Goal: Transaction & Acquisition: Download file/media

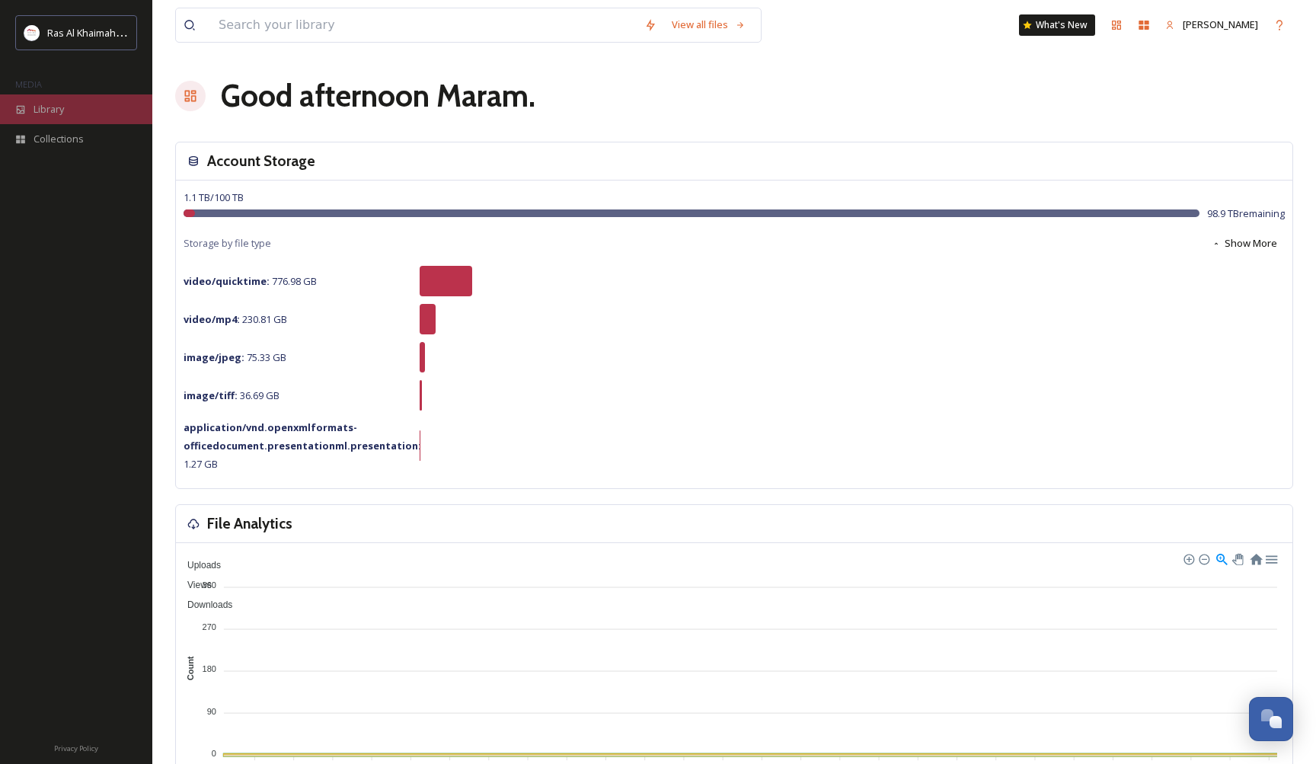
click at [81, 107] on div "Library" at bounding box center [76, 109] width 152 height 30
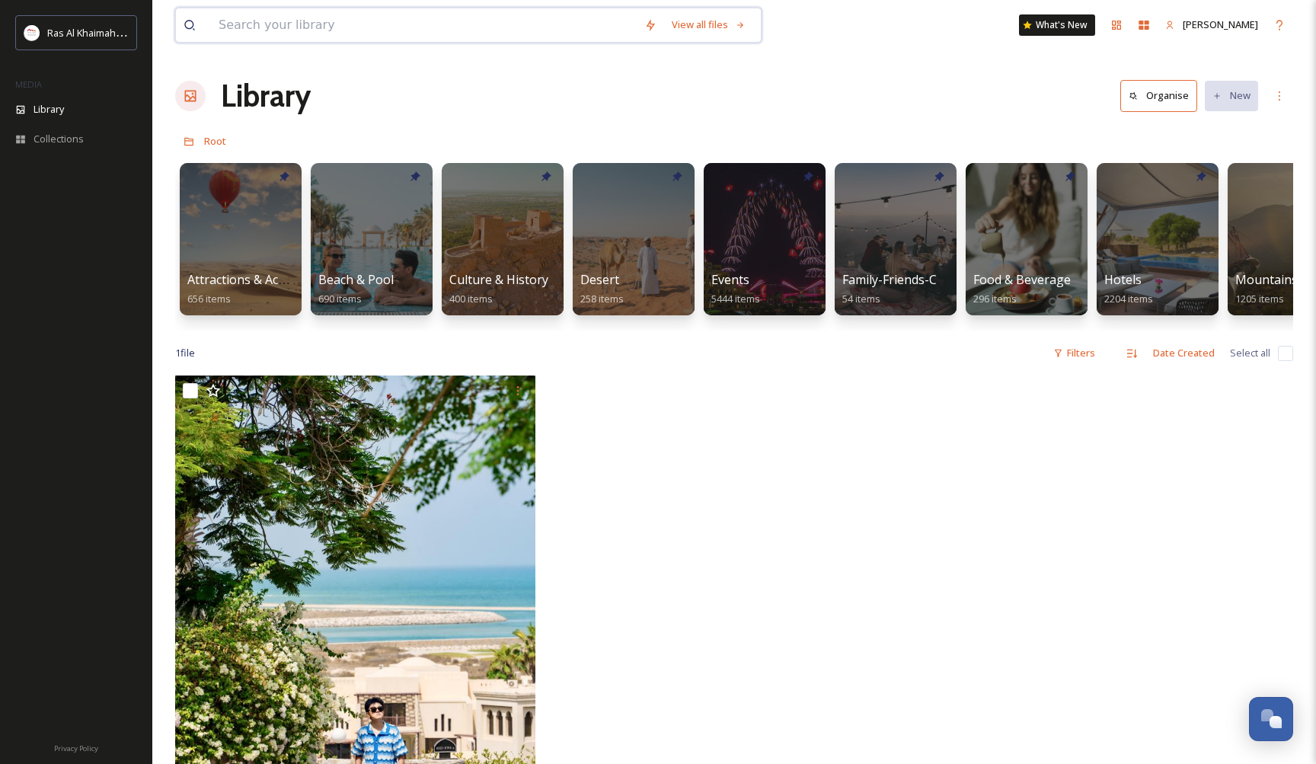
click at [440, 22] on input at bounding box center [424, 25] width 426 height 34
type input "hotel"
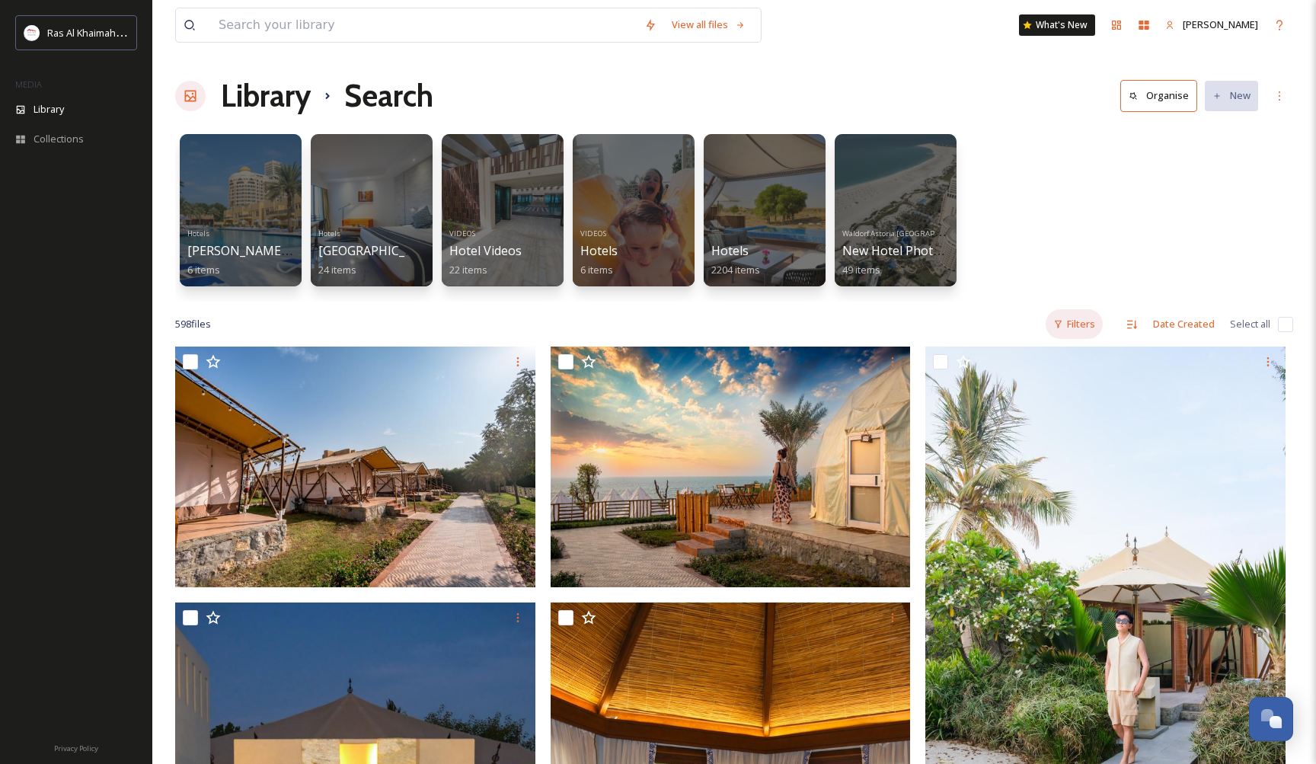
click at [1092, 319] on div "Filters" at bounding box center [1074, 324] width 57 height 30
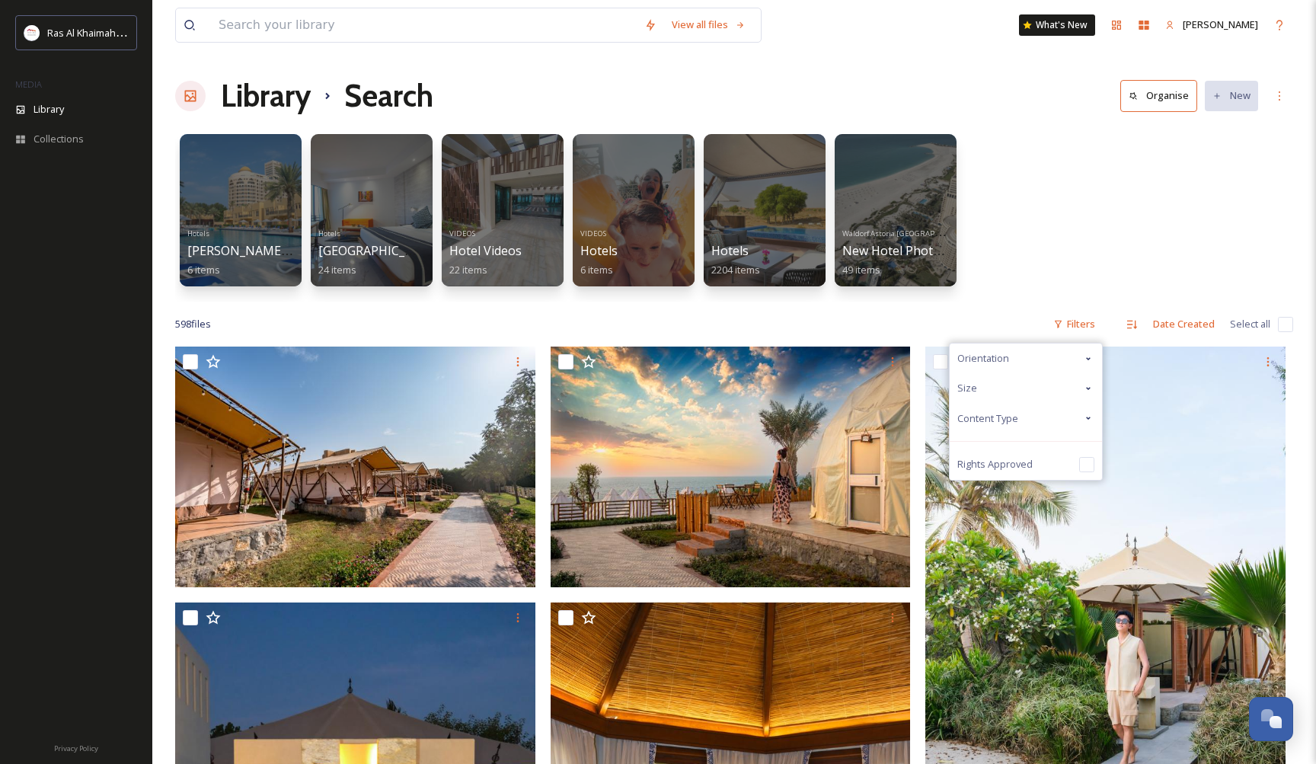
click at [1077, 407] on div "Content Type" at bounding box center [1026, 419] width 152 height 30
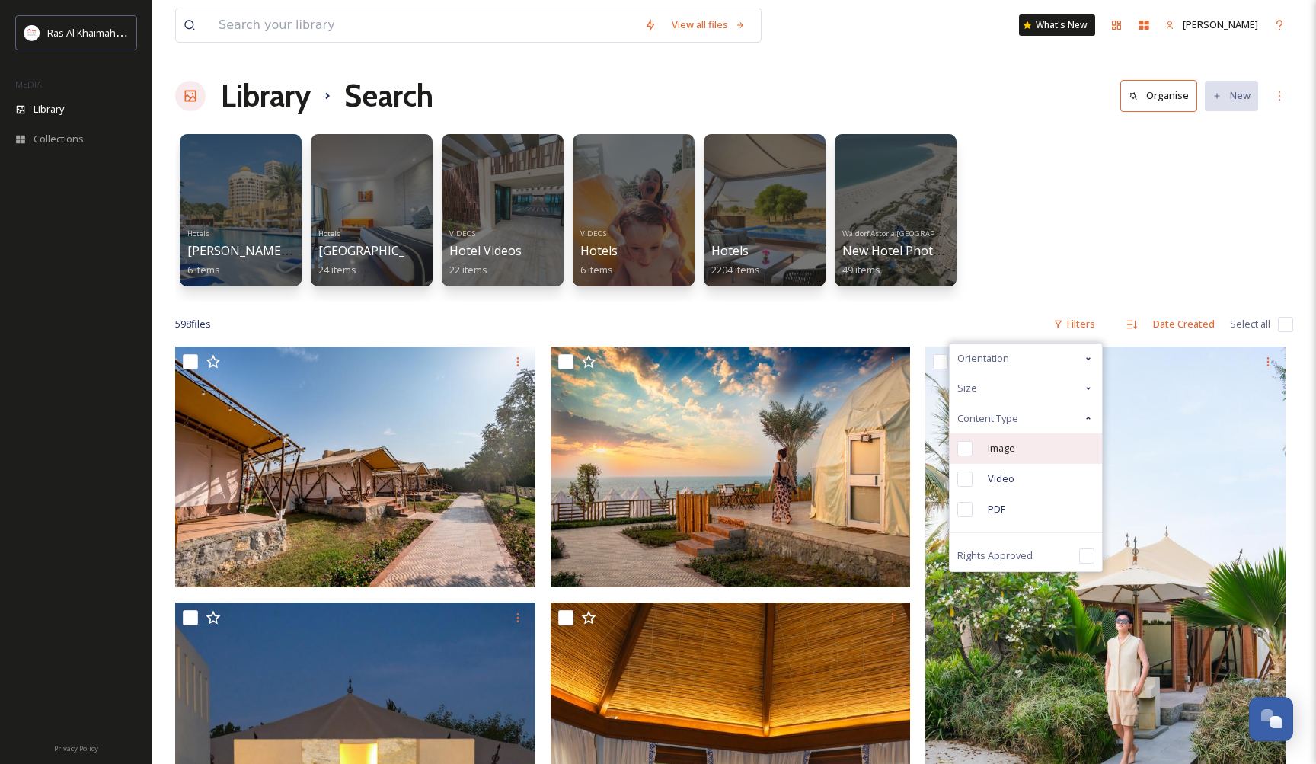
click at [1020, 456] on div "Image" at bounding box center [1026, 448] width 152 height 30
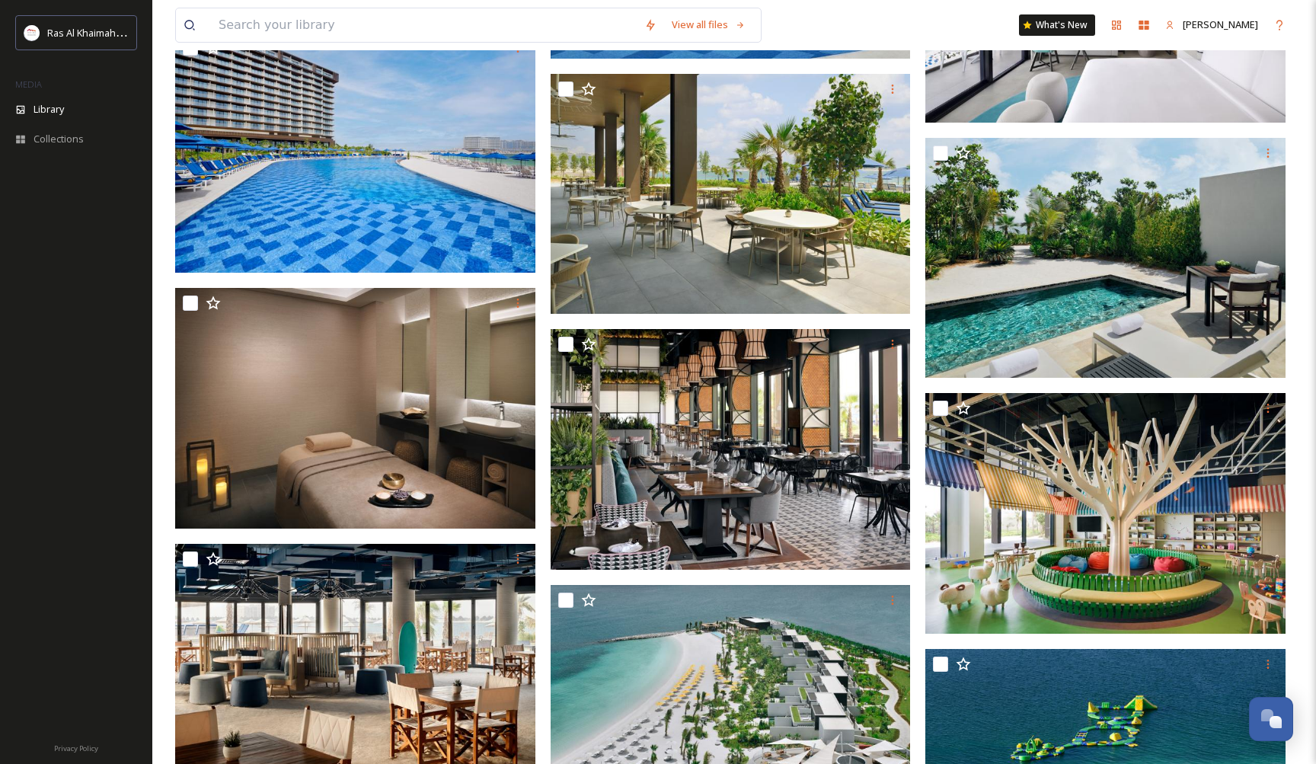
scroll to position [5225, 0]
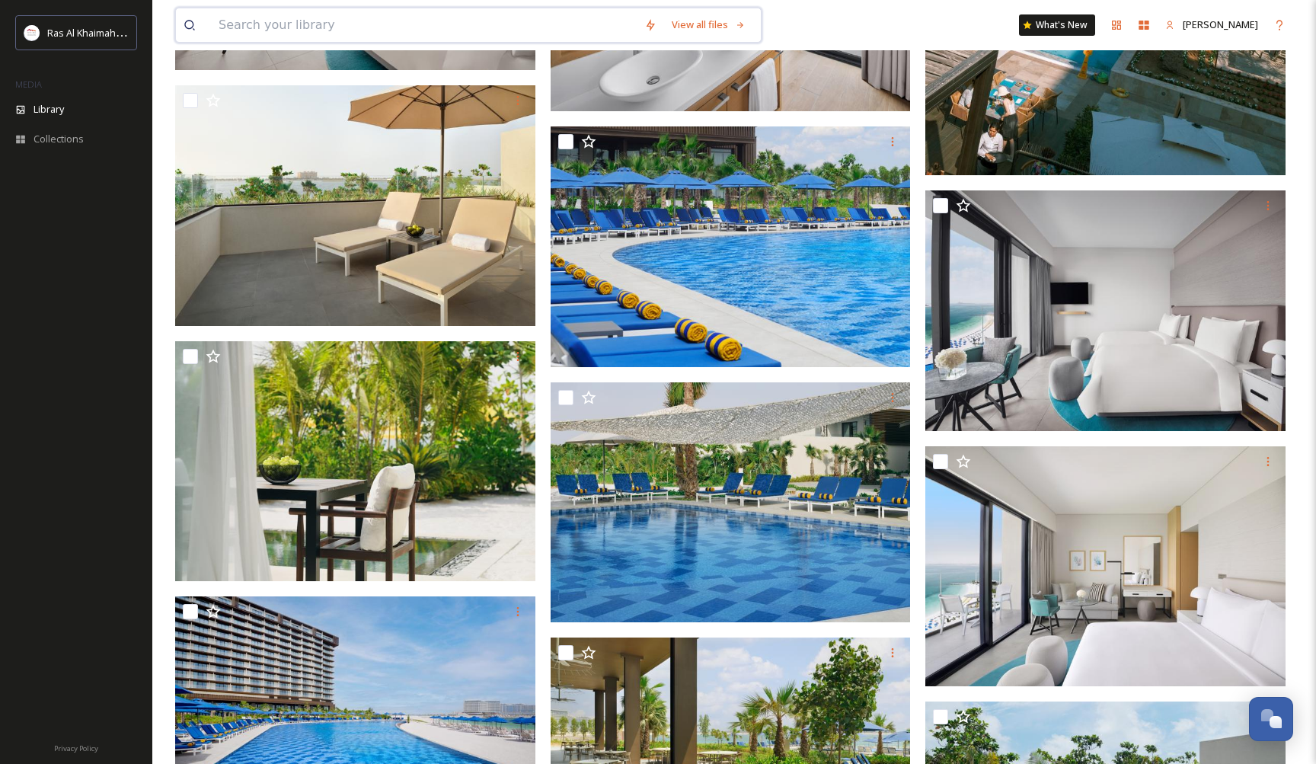
click at [389, 31] on input at bounding box center [424, 25] width 426 height 34
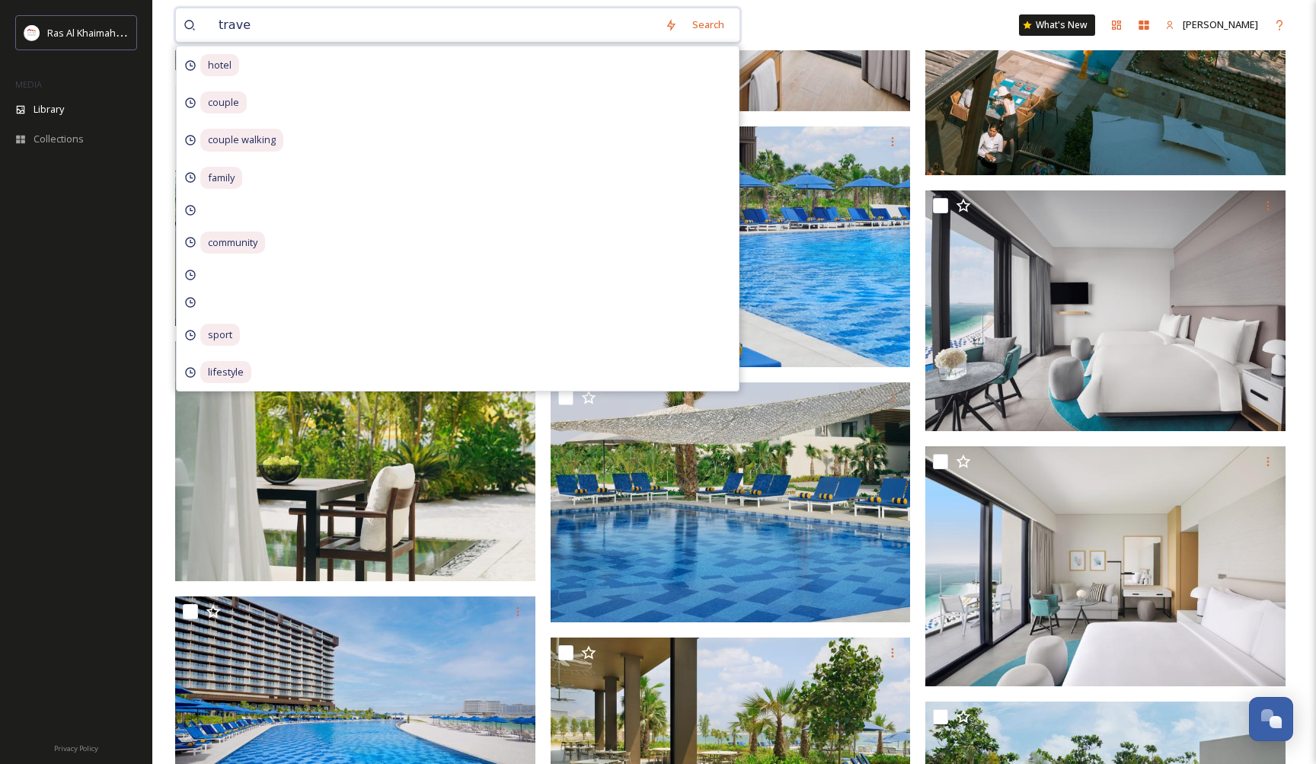
type input "travel"
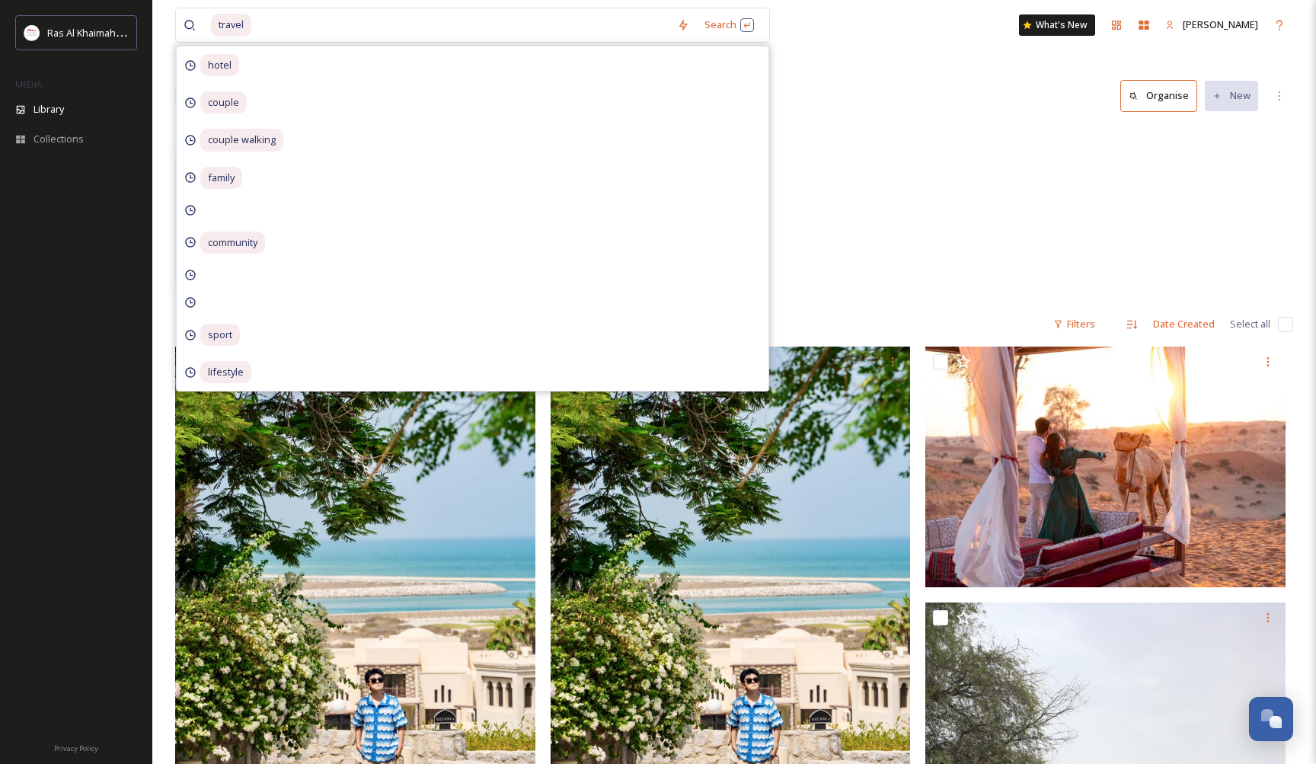
click at [898, 152] on div "Events ATM (Arabian Travel Market) 1107 items" at bounding box center [734, 213] width 1118 height 175
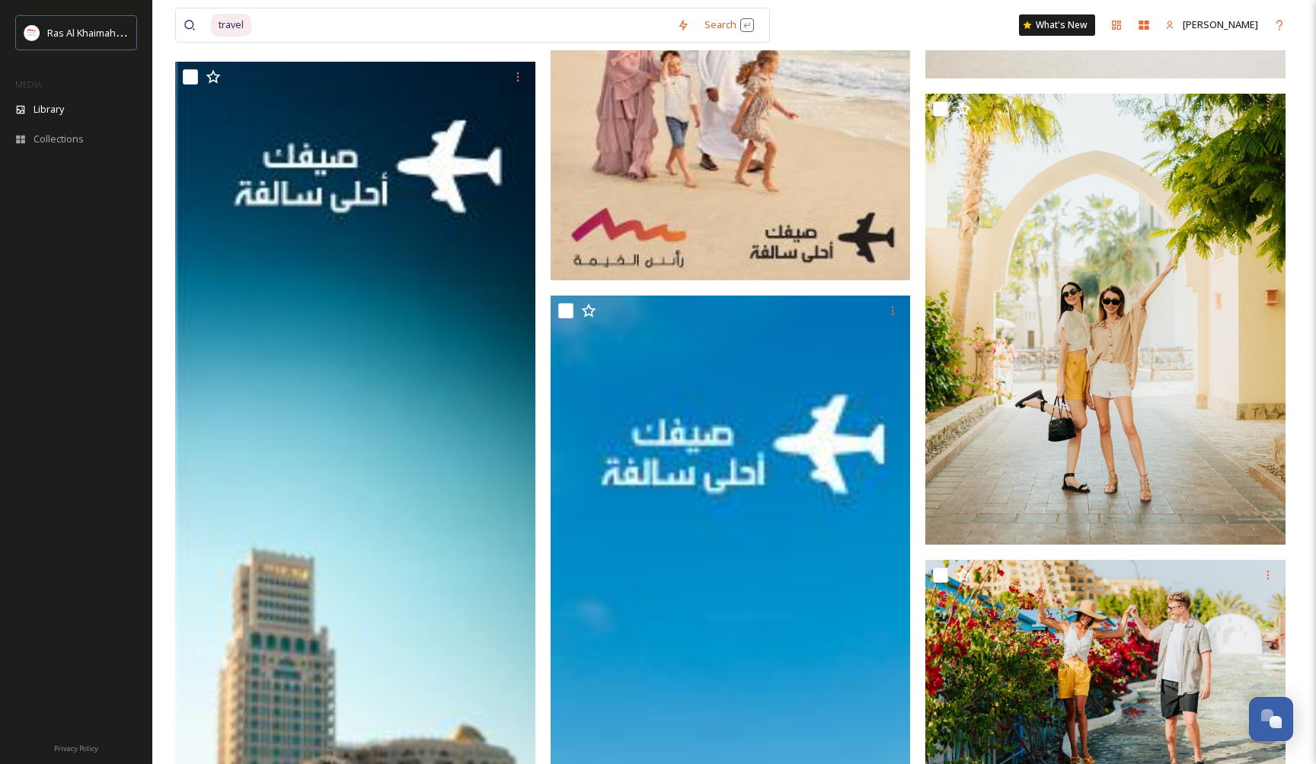
scroll to position [10750, 0]
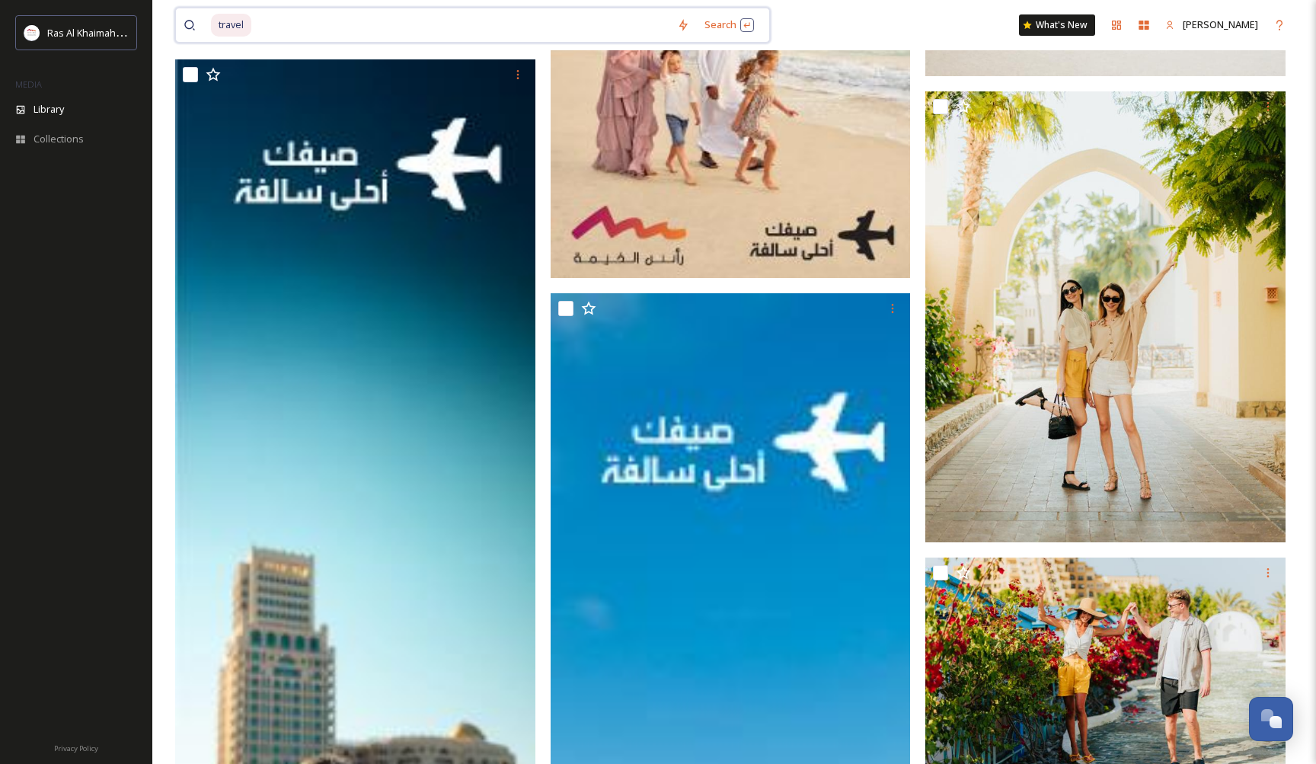
click at [313, 24] on input at bounding box center [461, 25] width 417 height 34
type input "t"
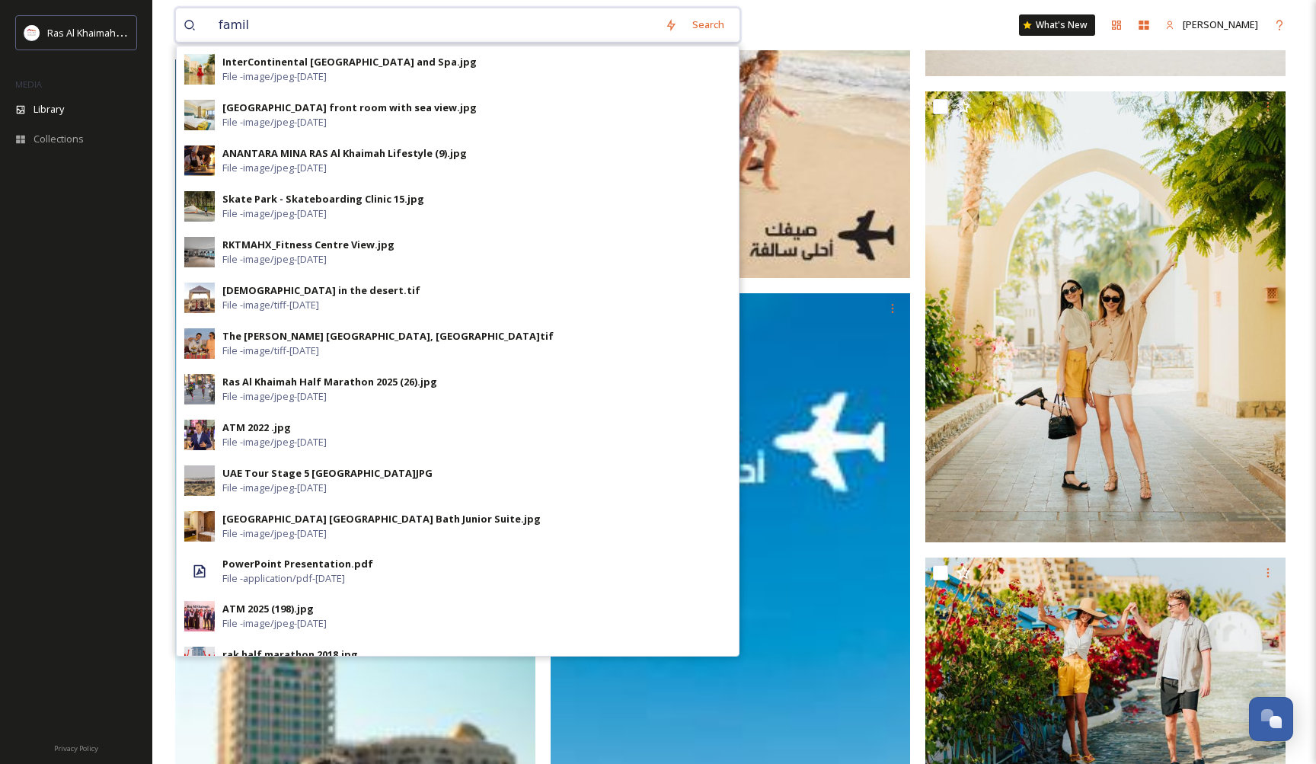
type input "family"
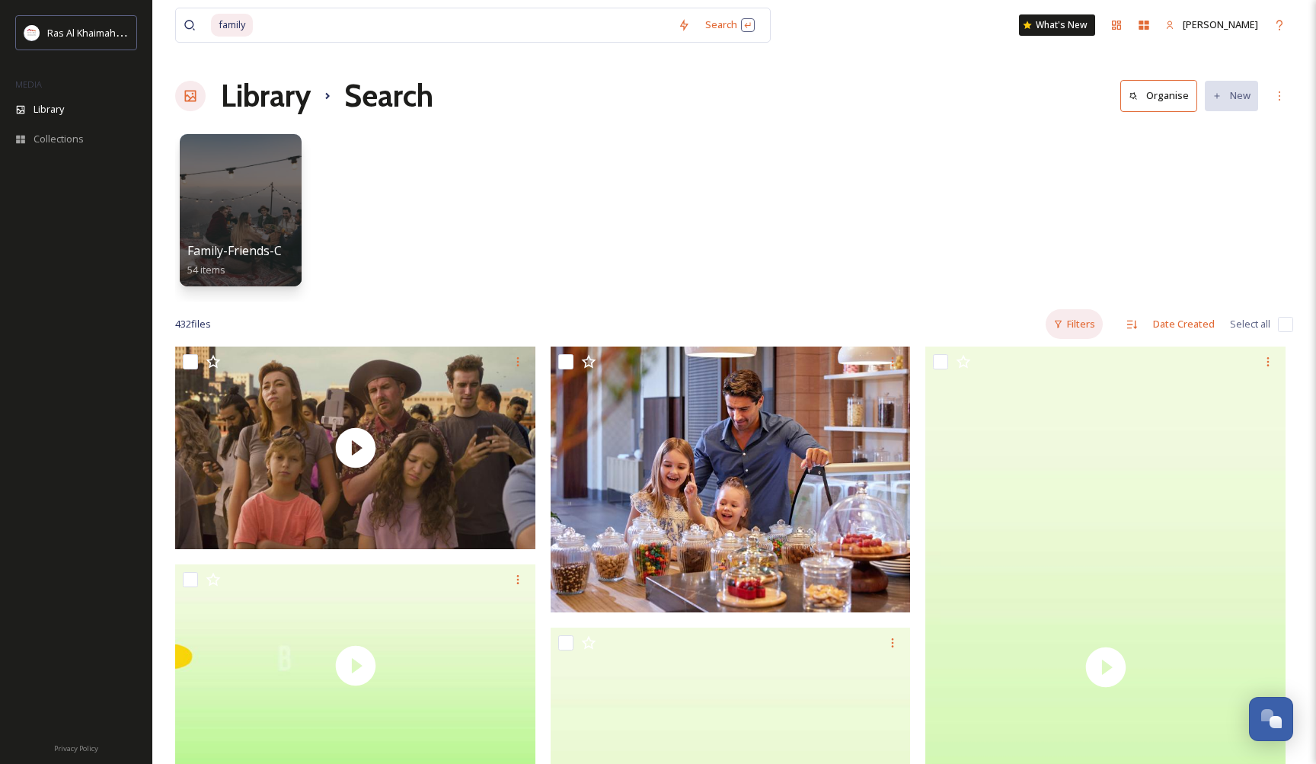
click at [1069, 319] on div "Filters" at bounding box center [1074, 324] width 57 height 30
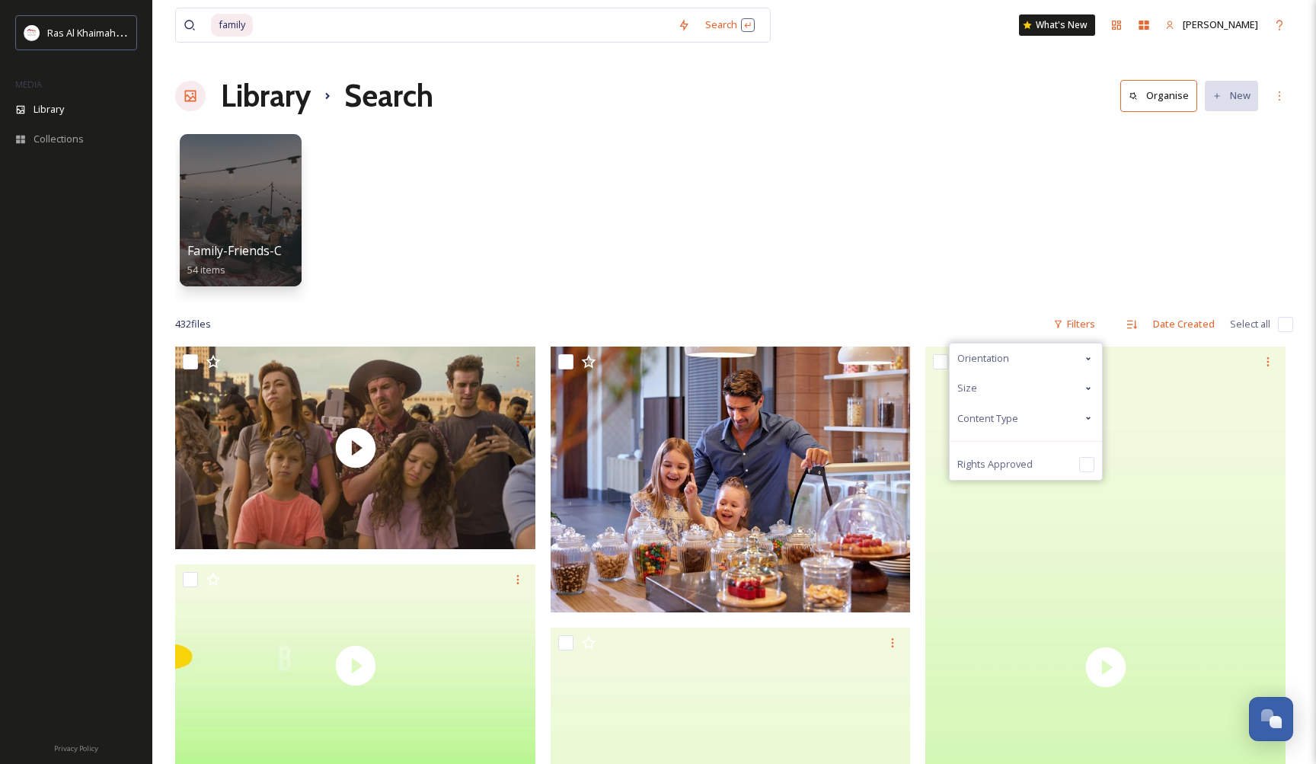
click at [1032, 416] on div "Content Type" at bounding box center [1026, 419] width 152 height 30
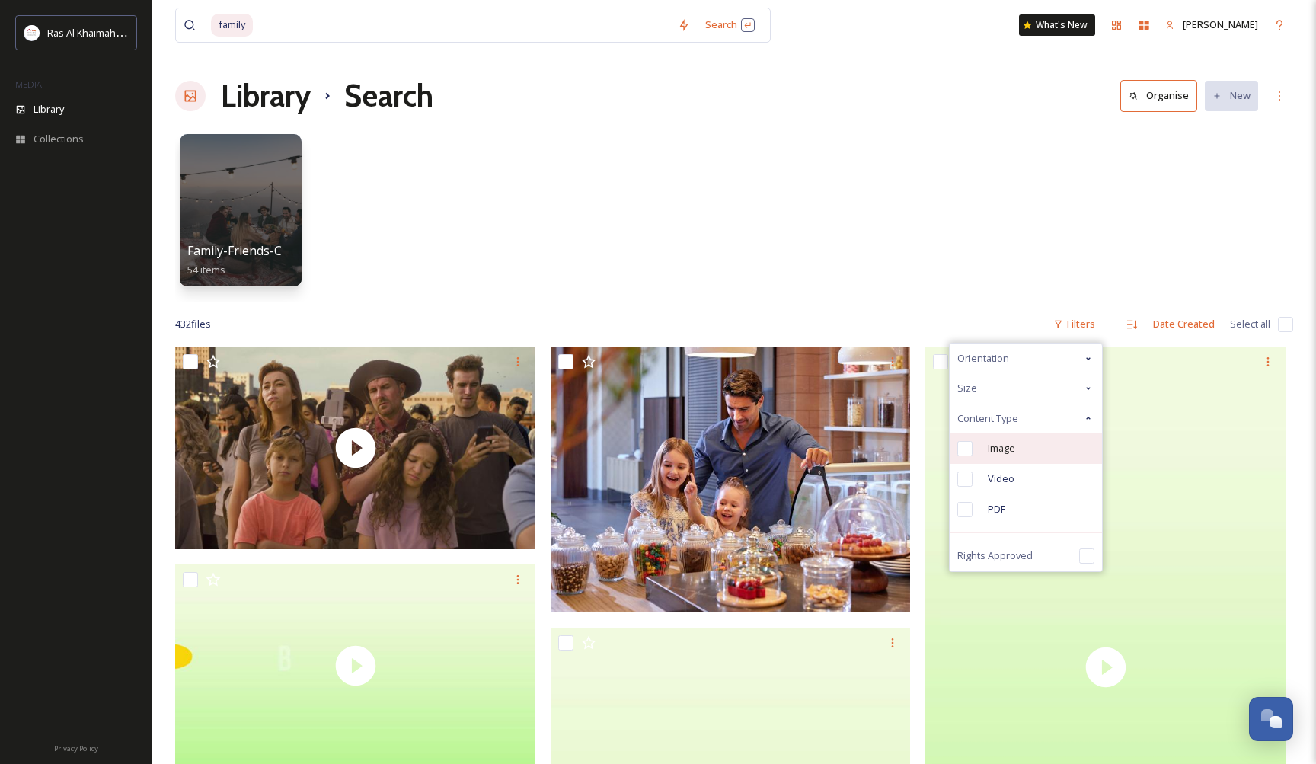
click at [1008, 454] on div "Image" at bounding box center [1026, 448] width 152 height 30
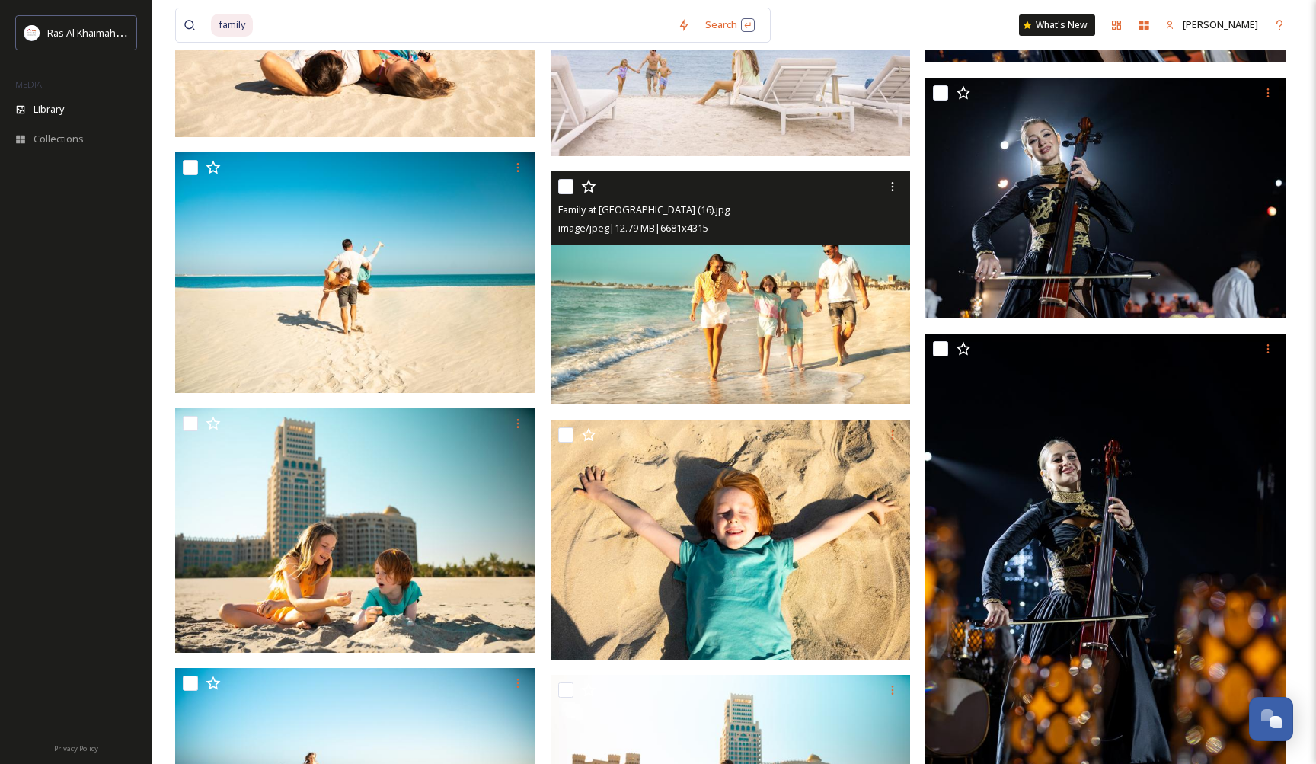
scroll to position [4448, 0]
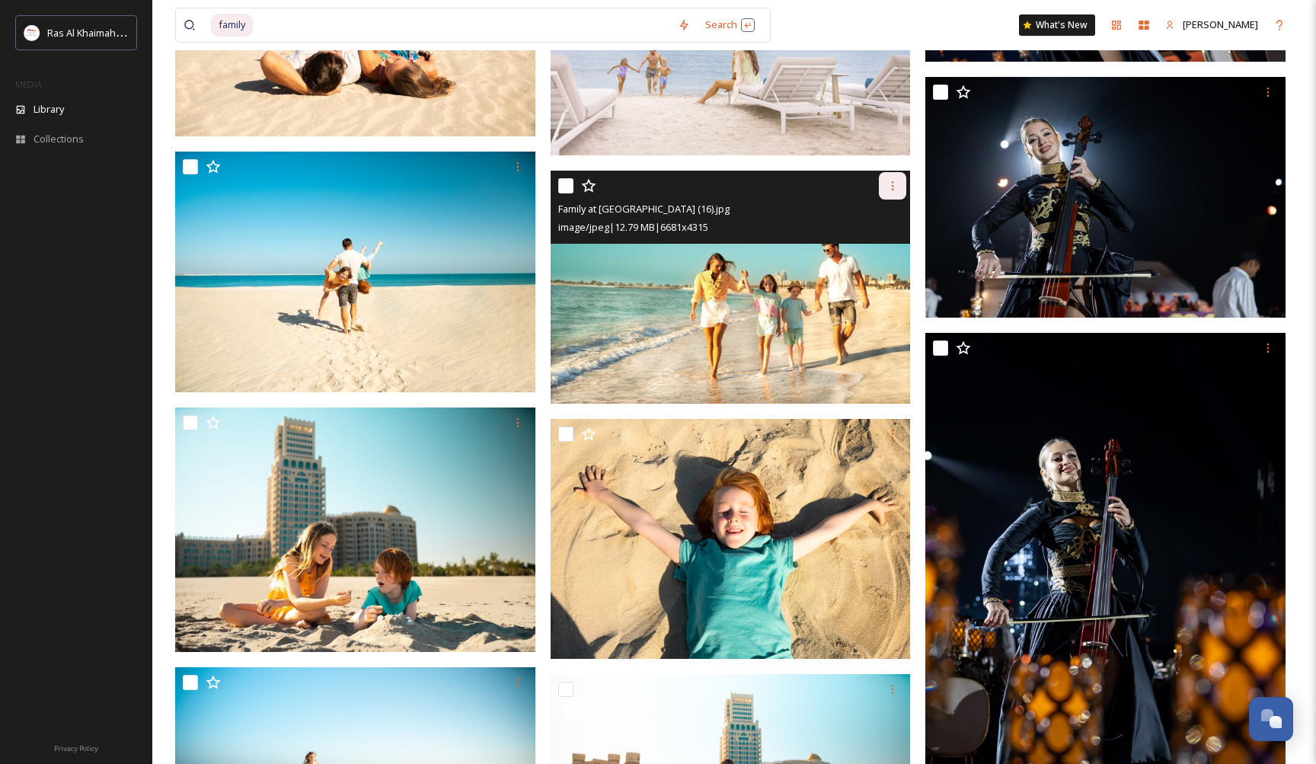
click at [900, 181] on div at bounding box center [892, 185] width 27 height 27
click at [887, 243] on span "Download" at bounding box center [875, 249] width 46 height 14
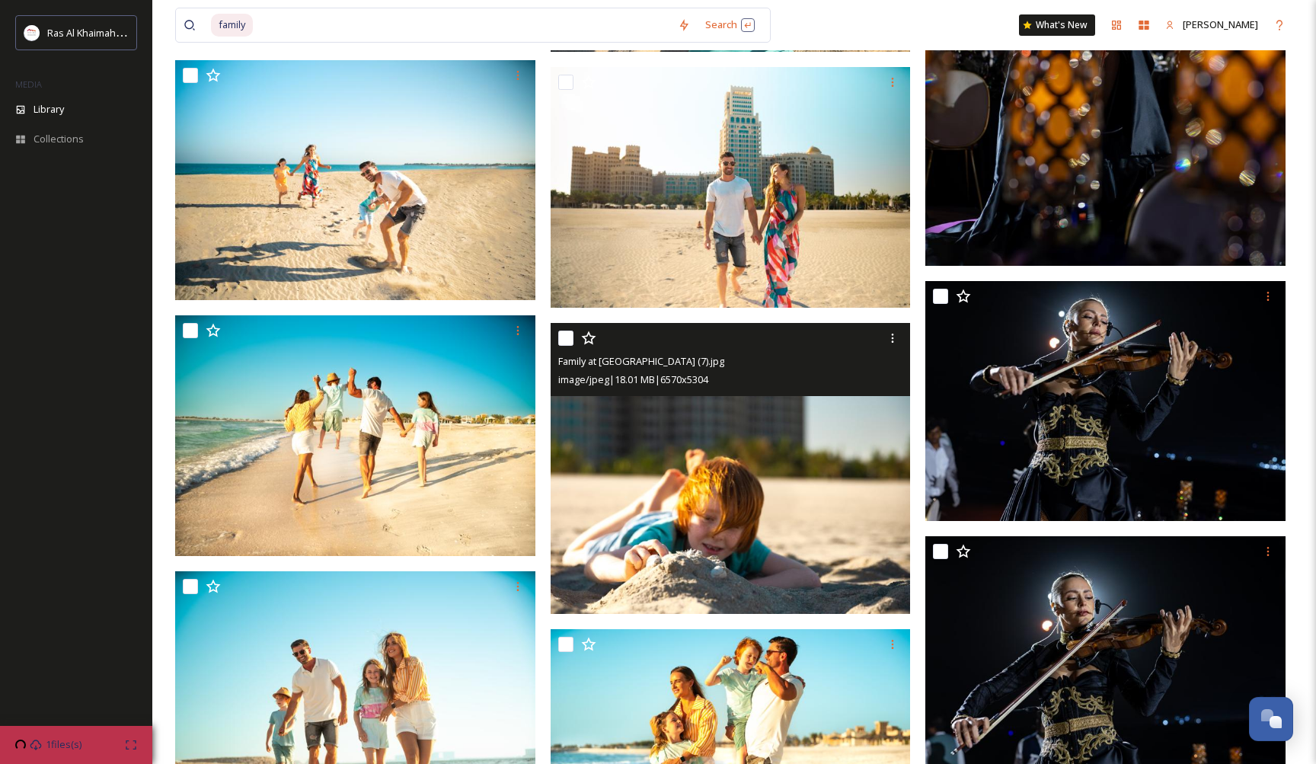
scroll to position [5056, 0]
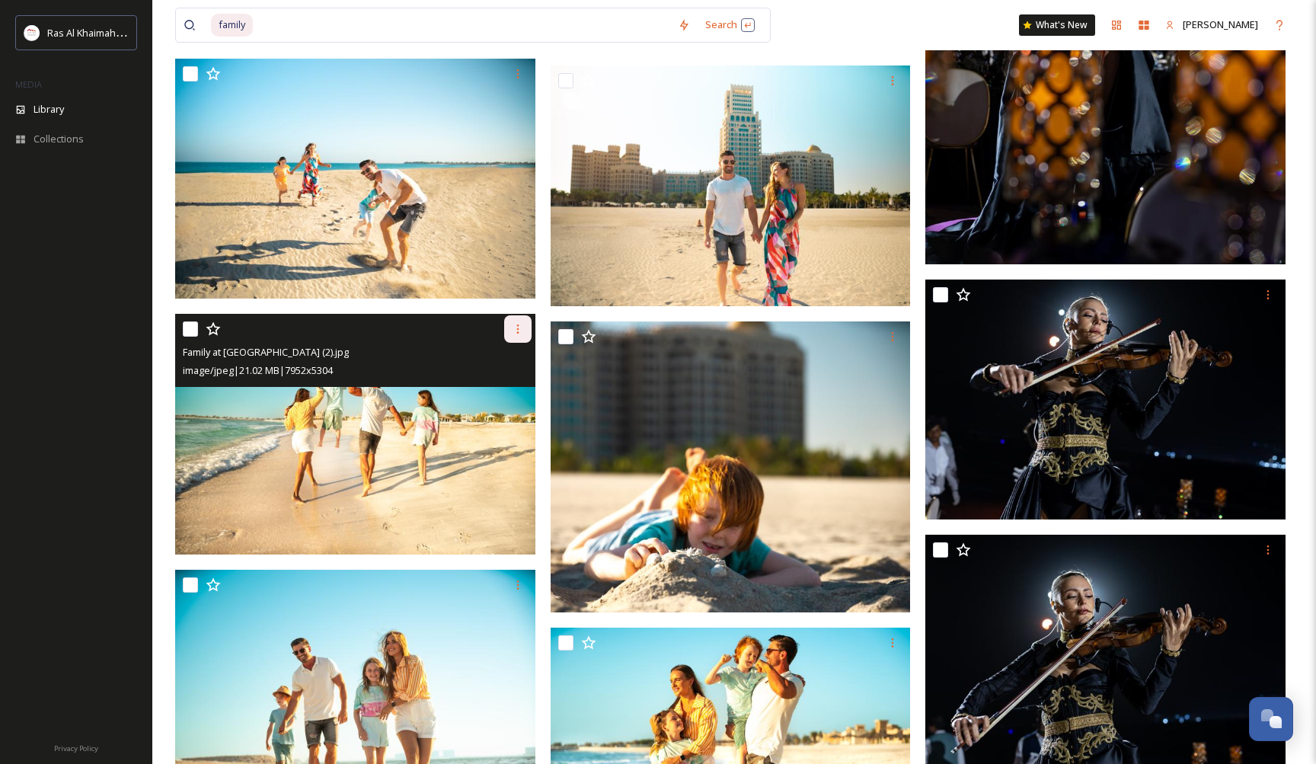
click at [522, 325] on icon at bounding box center [518, 329] width 12 height 12
click at [507, 391] on span "Download" at bounding box center [500, 392] width 46 height 14
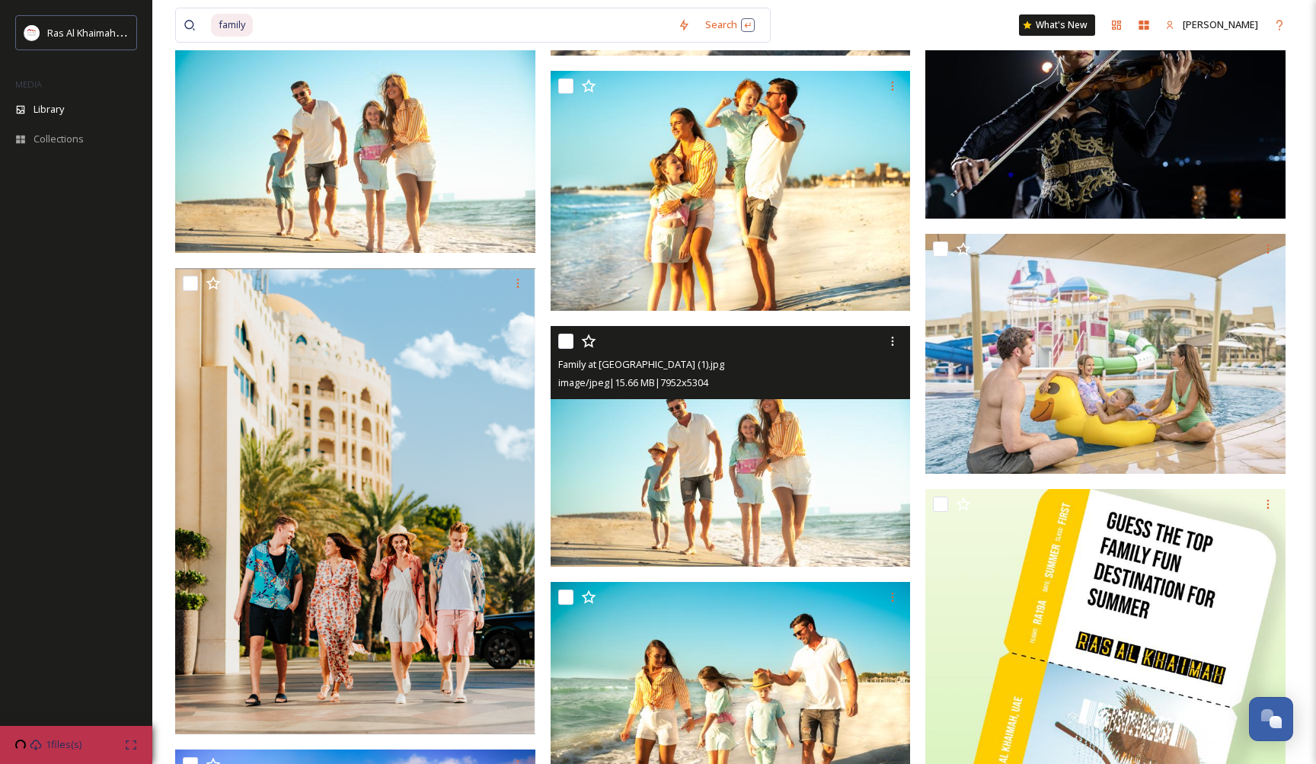
scroll to position [5643, 0]
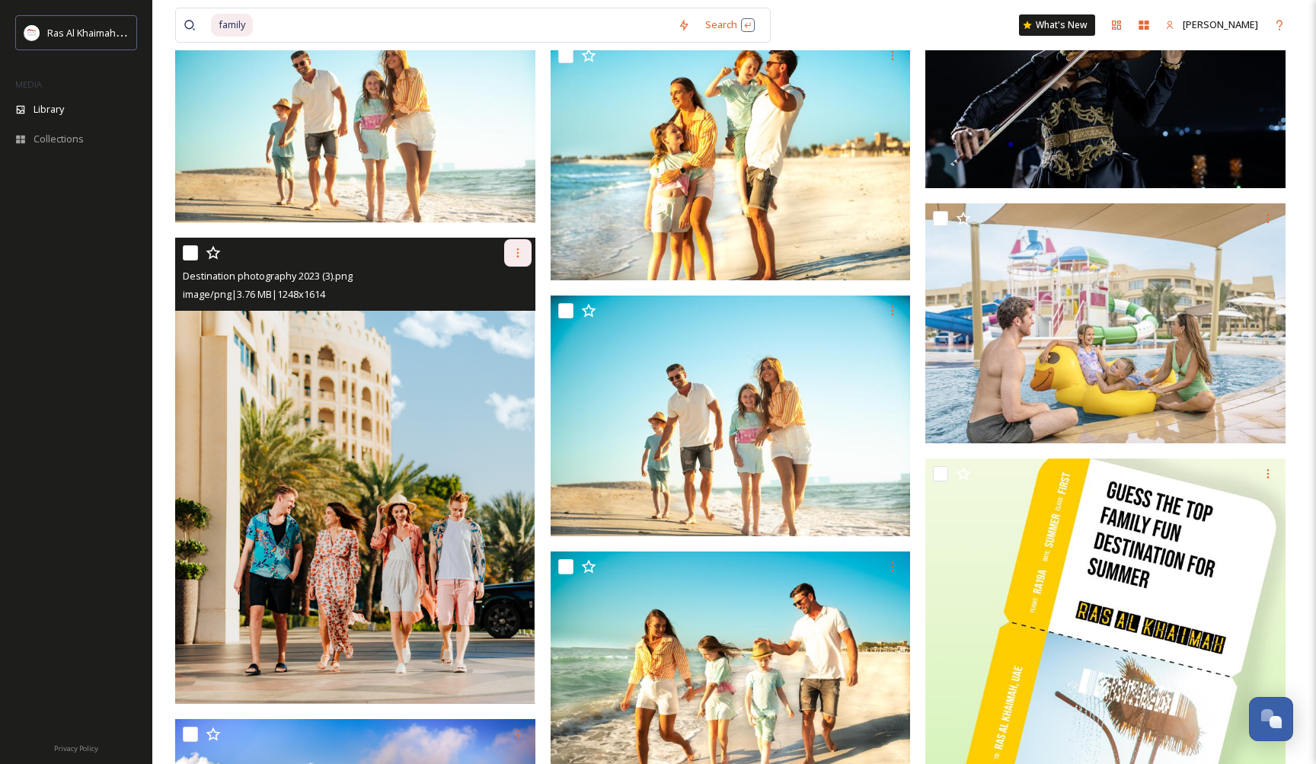
click at [513, 253] on icon at bounding box center [518, 253] width 12 height 12
click at [510, 316] on span "Download" at bounding box center [500, 316] width 46 height 14
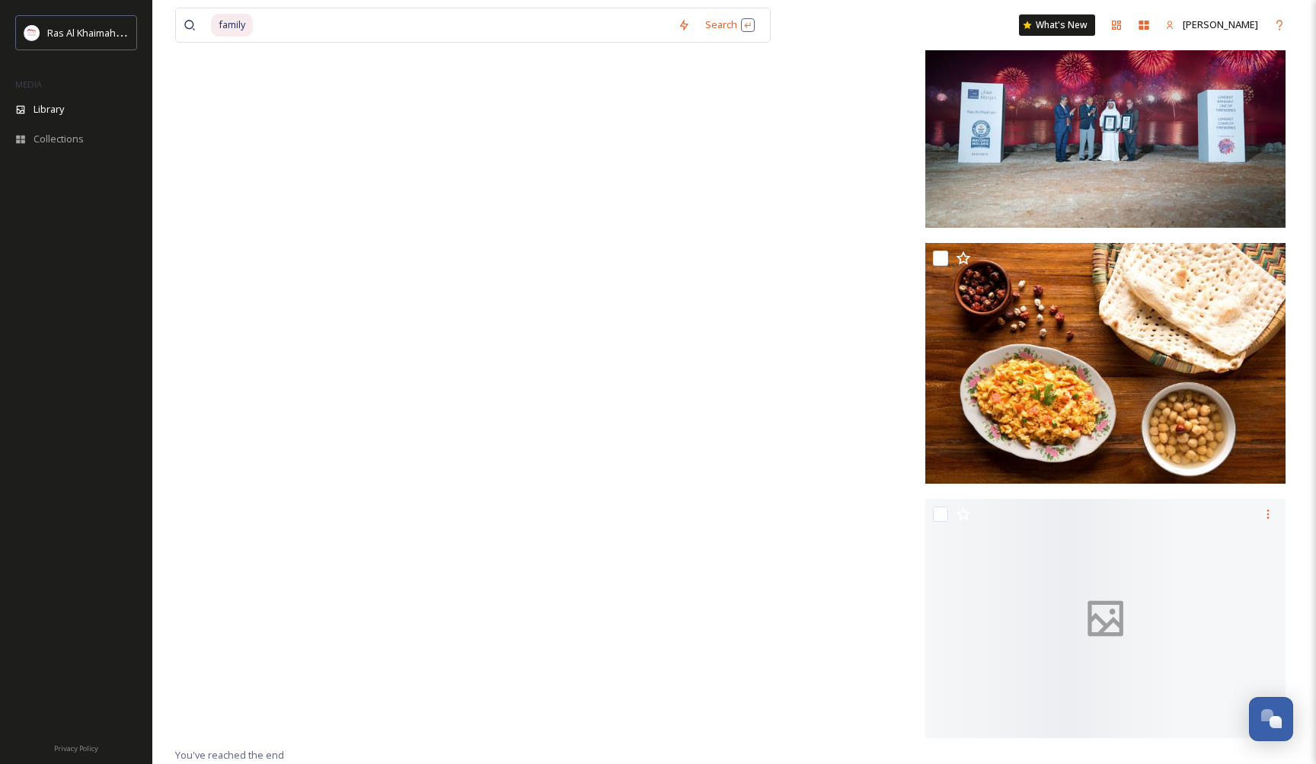
scroll to position [39839, 0]
